Goal: Check status

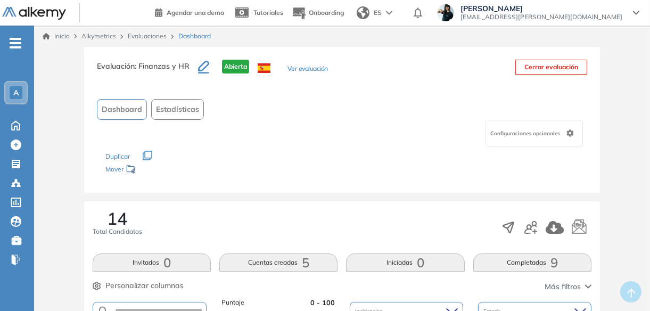
click at [154, 36] on link "Evaluaciones" at bounding box center [147, 36] width 39 height 8
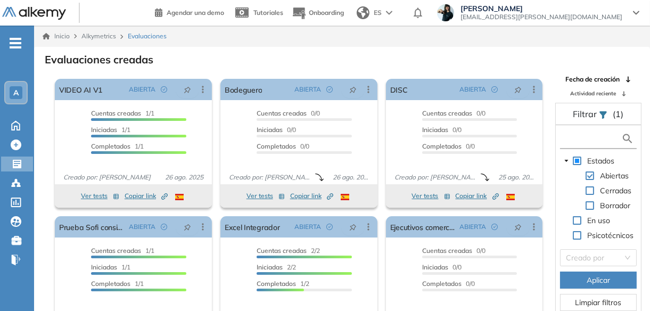
click at [590, 138] on input "text" at bounding box center [591, 138] width 59 height 11
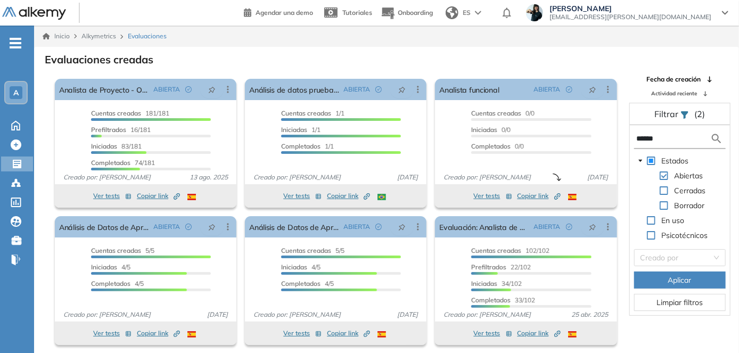
type input "******"
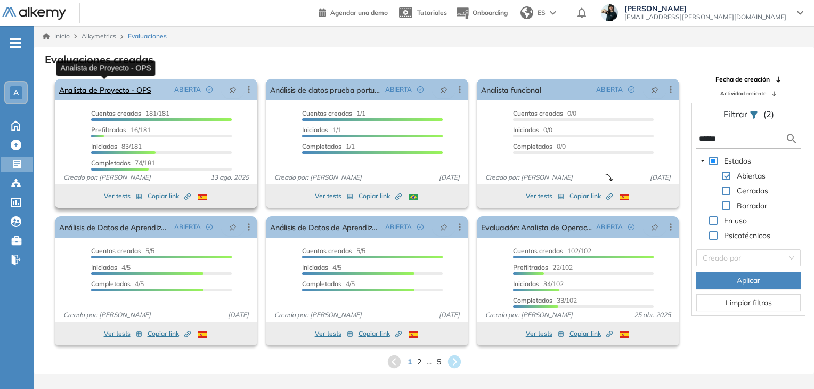
click at [138, 90] on link "Analista de Proyecto - OPS" at bounding box center [105, 89] width 92 height 21
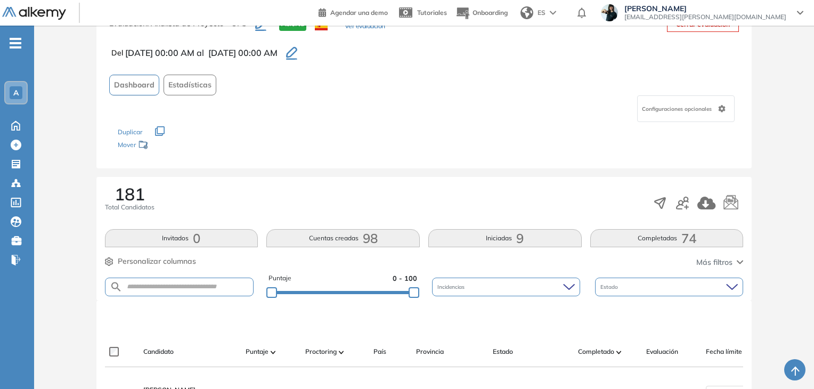
scroll to position [107, 0]
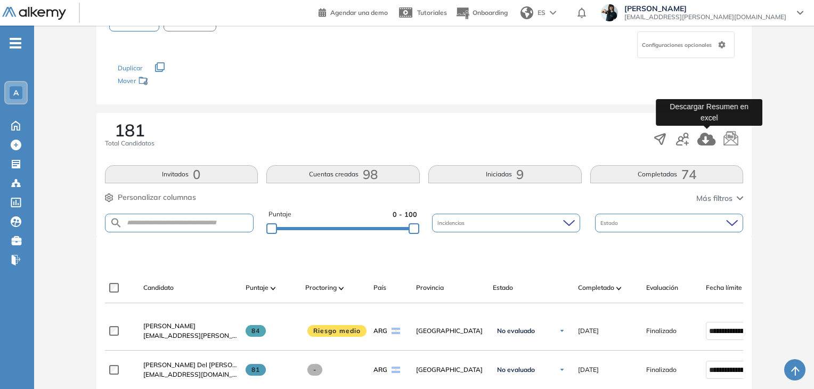
click at [707, 140] on icon "button" at bounding box center [706, 139] width 19 height 13
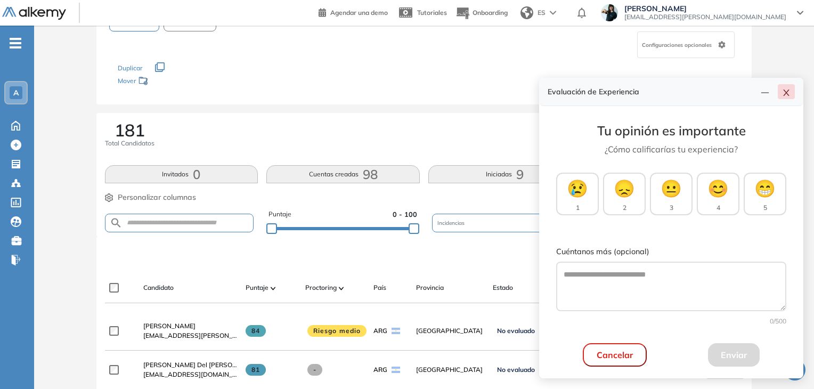
click at [787, 93] on icon "close" at bounding box center [786, 92] width 9 height 9
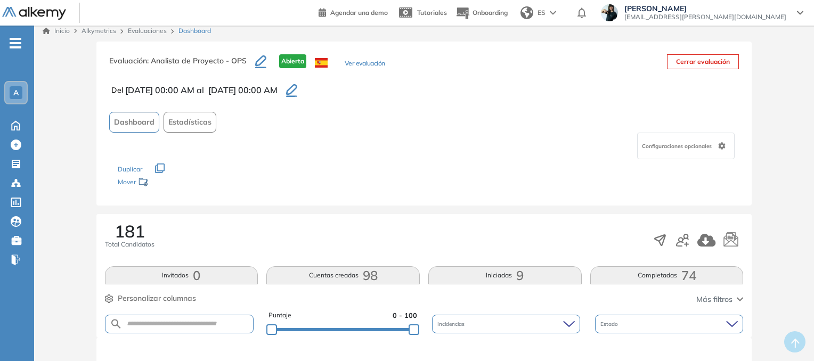
scroll to position [0, 0]
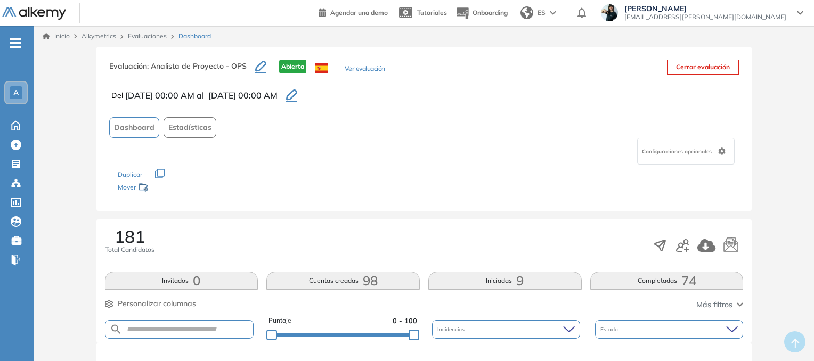
click at [374, 67] on button "Ver evaluación" at bounding box center [365, 69] width 40 height 11
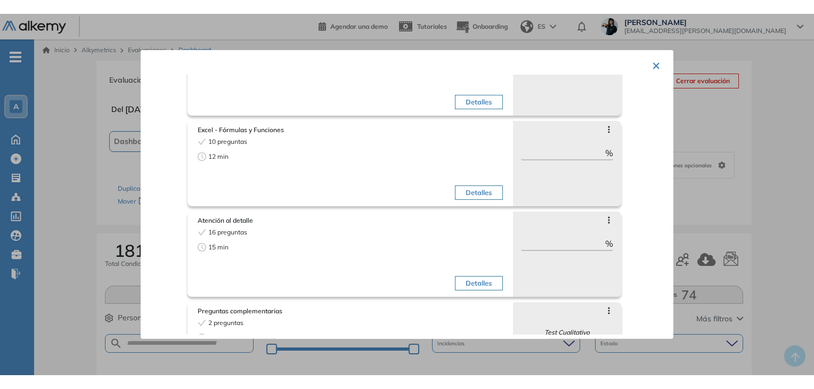
scroll to position [213, 0]
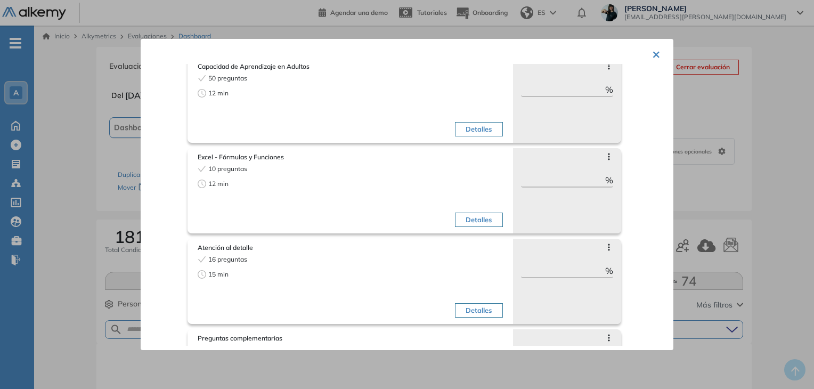
click at [654, 50] on button "×" at bounding box center [656, 53] width 9 height 21
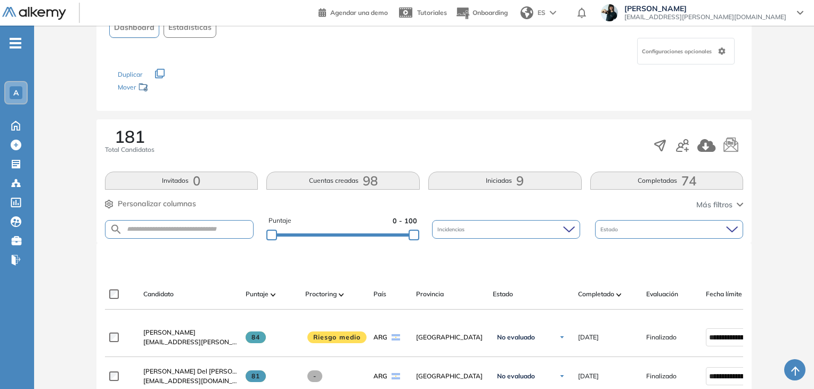
scroll to position [266, 0]
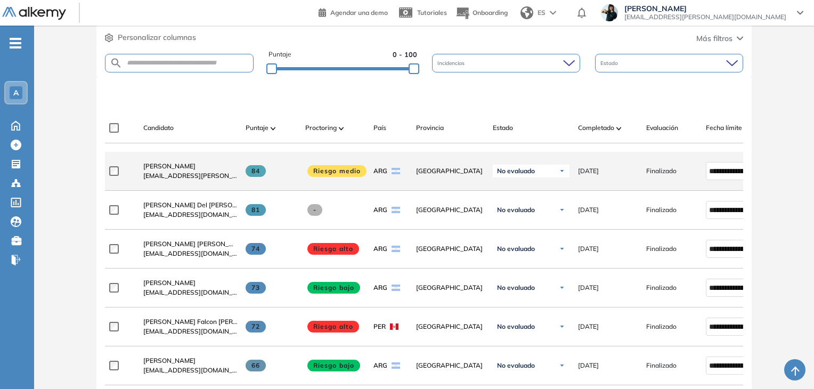
click at [535, 175] on span "No evaluado" at bounding box center [516, 171] width 38 height 9
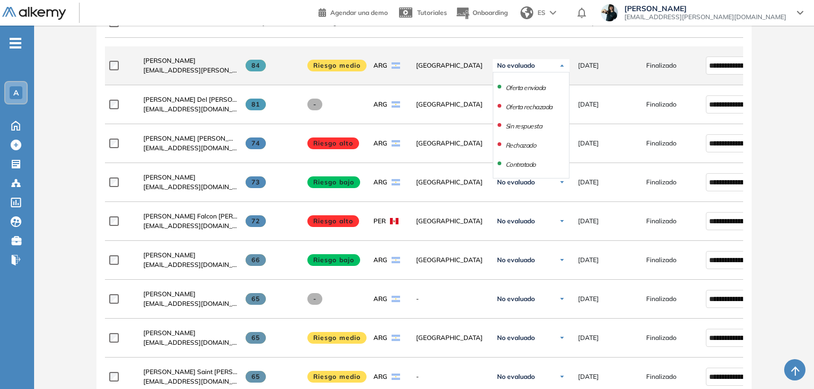
scroll to position [373, 0]
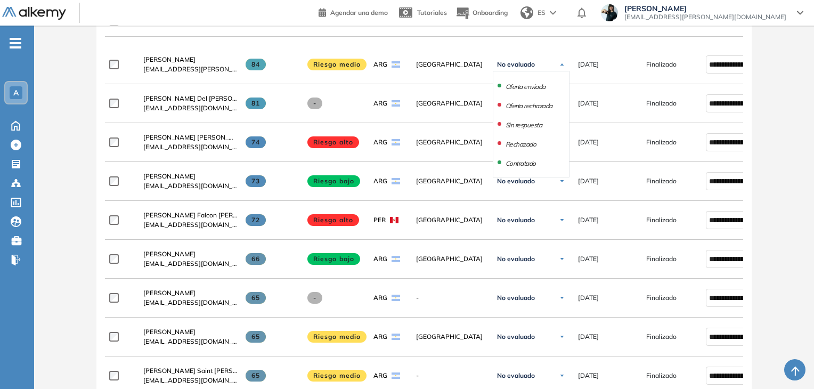
click at [787, 116] on div "Evaluación : Analista de Proyecto - OPS [GEOGRAPHIC_DATA] Ver evaluación Cerrar…" at bounding box center [423, 255] width 771 height 1163
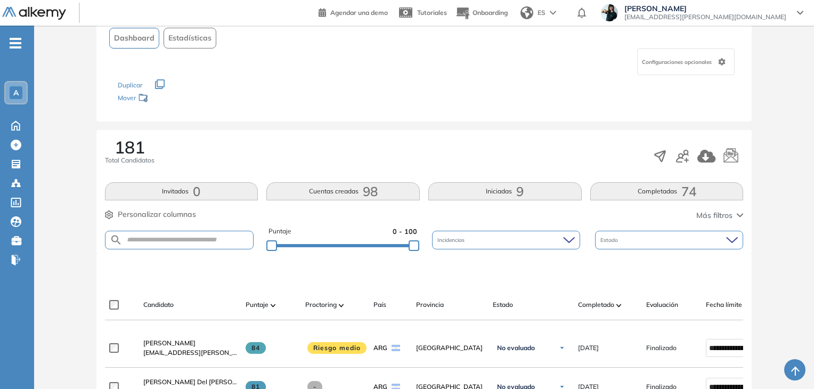
scroll to position [160, 0]
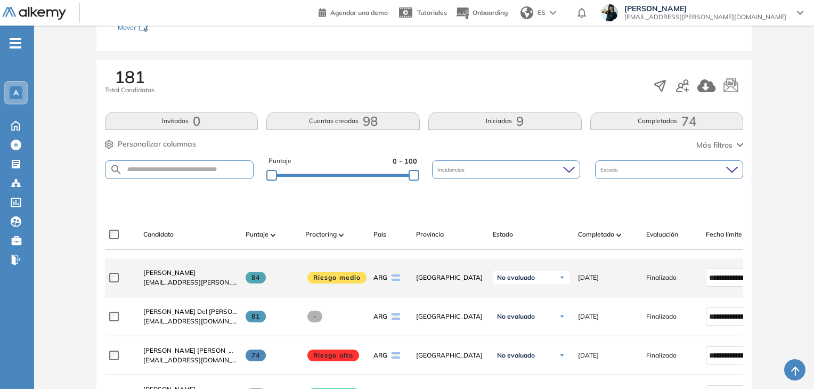
click at [107, 280] on div "**********" at bounding box center [463, 277] width 716 height 39
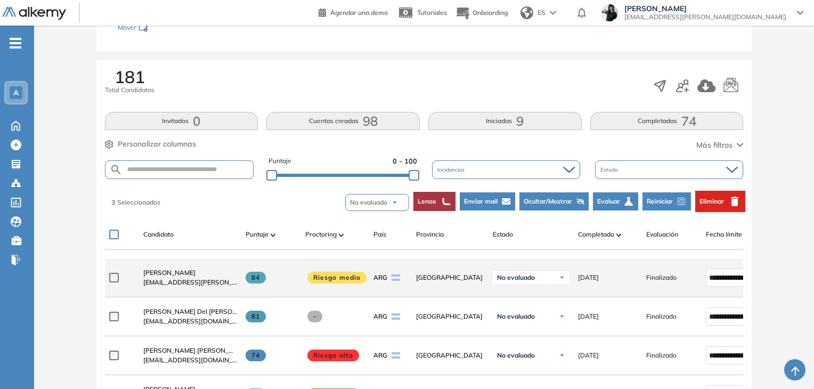
scroll to position [213, 0]
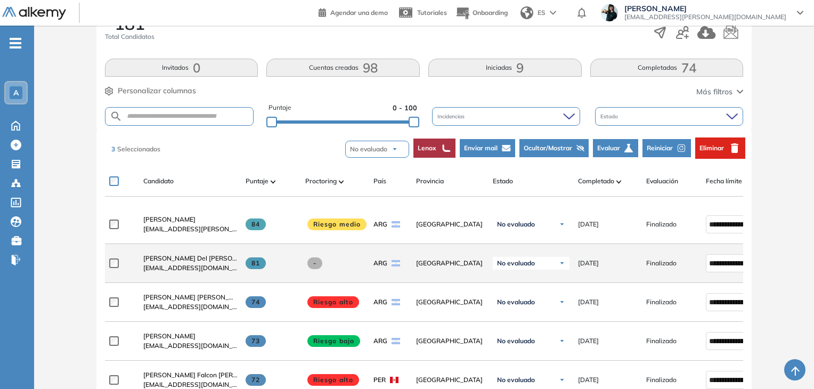
click at [111, 233] on div at bounding box center [122, 224] width 26 height 27
